Goal: Task Accomplishment & Management: Complete application form

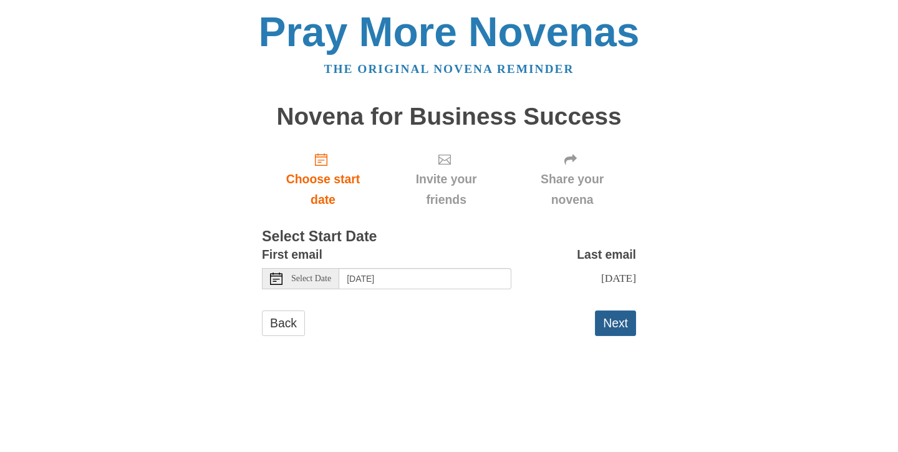
click at [611, 322] on button "Next" at bounding box center [615, 324] width 41 height 26
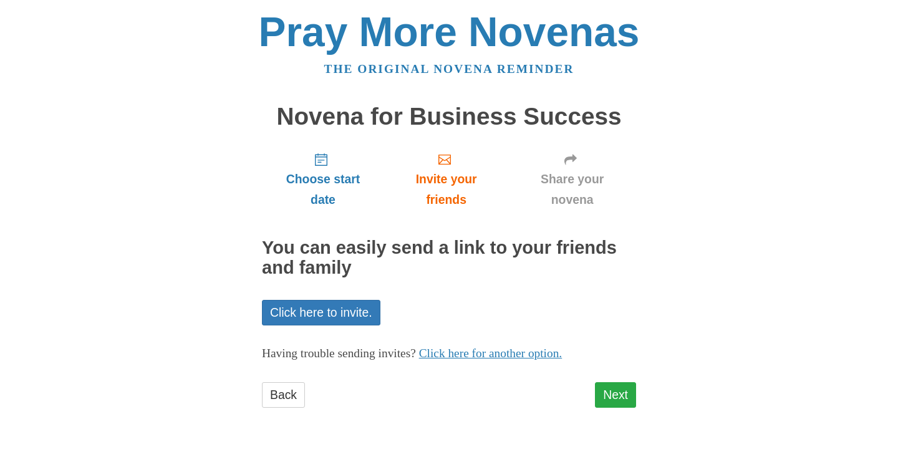
click at [611, 387] on link "Next" at bounding box center [615, 395] width 41 height 26
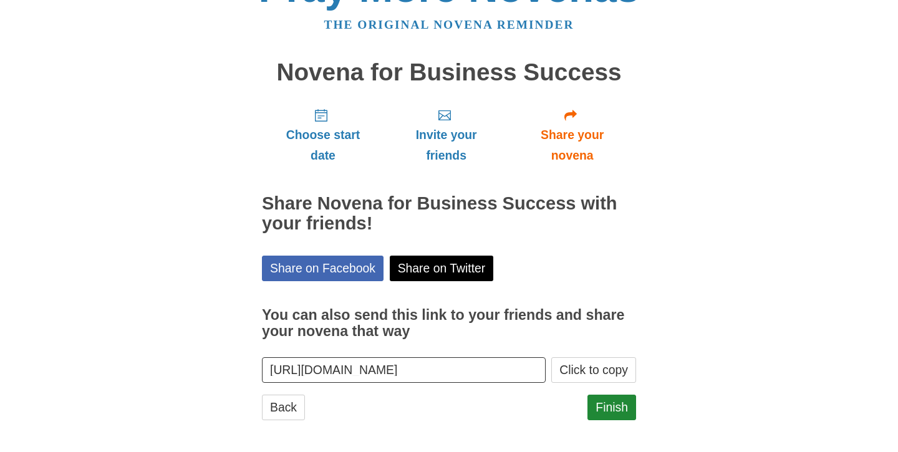
scroll to position [44, 0]
click at [614, 399] on link "Finish" at bounding box center [612, 408] width 49 height 26
